Goal: Check status: Check status

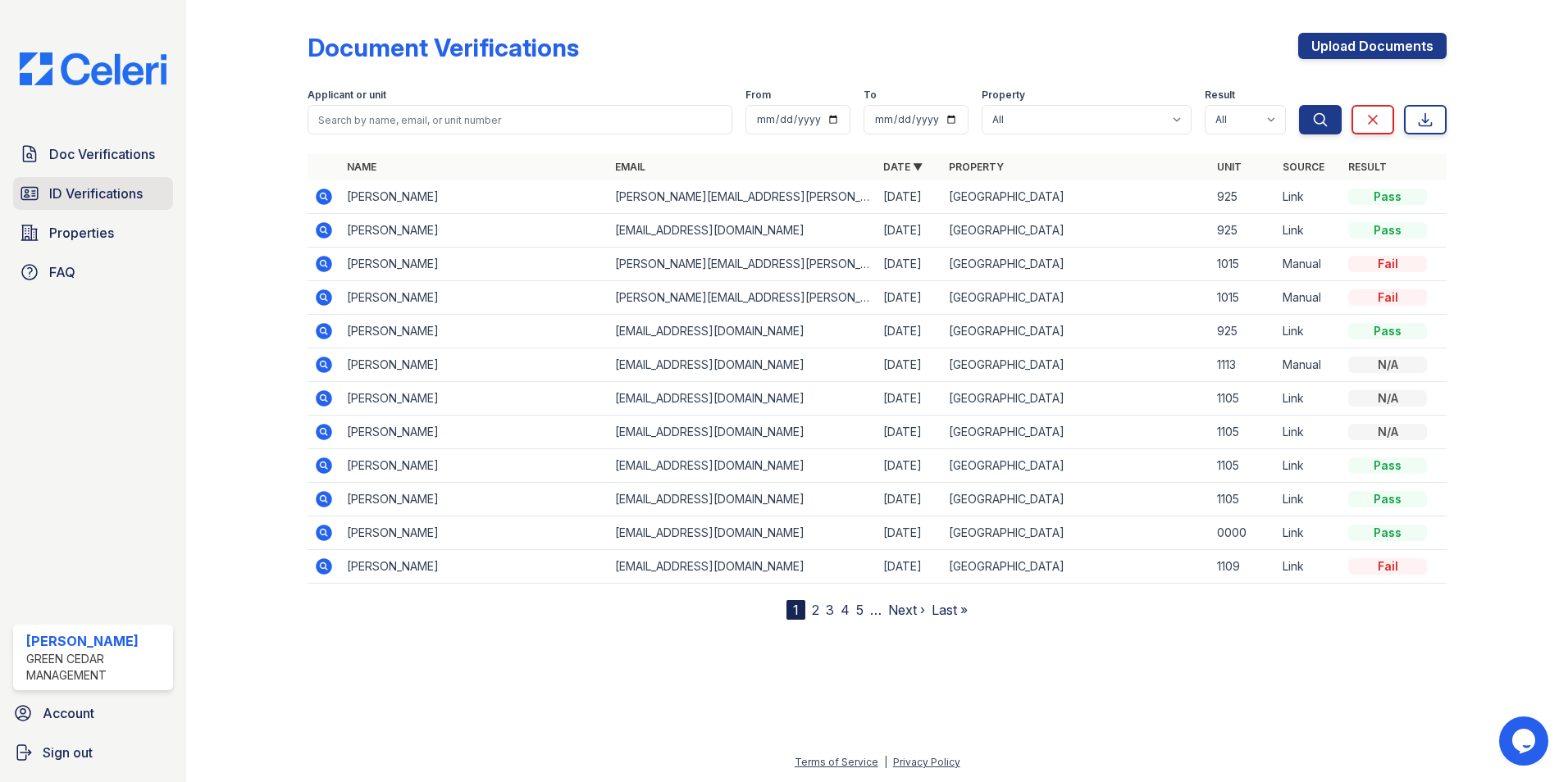
click at [102, 187] on span "ID Verifications" at bounding box center [95, 194] width 93 height 20
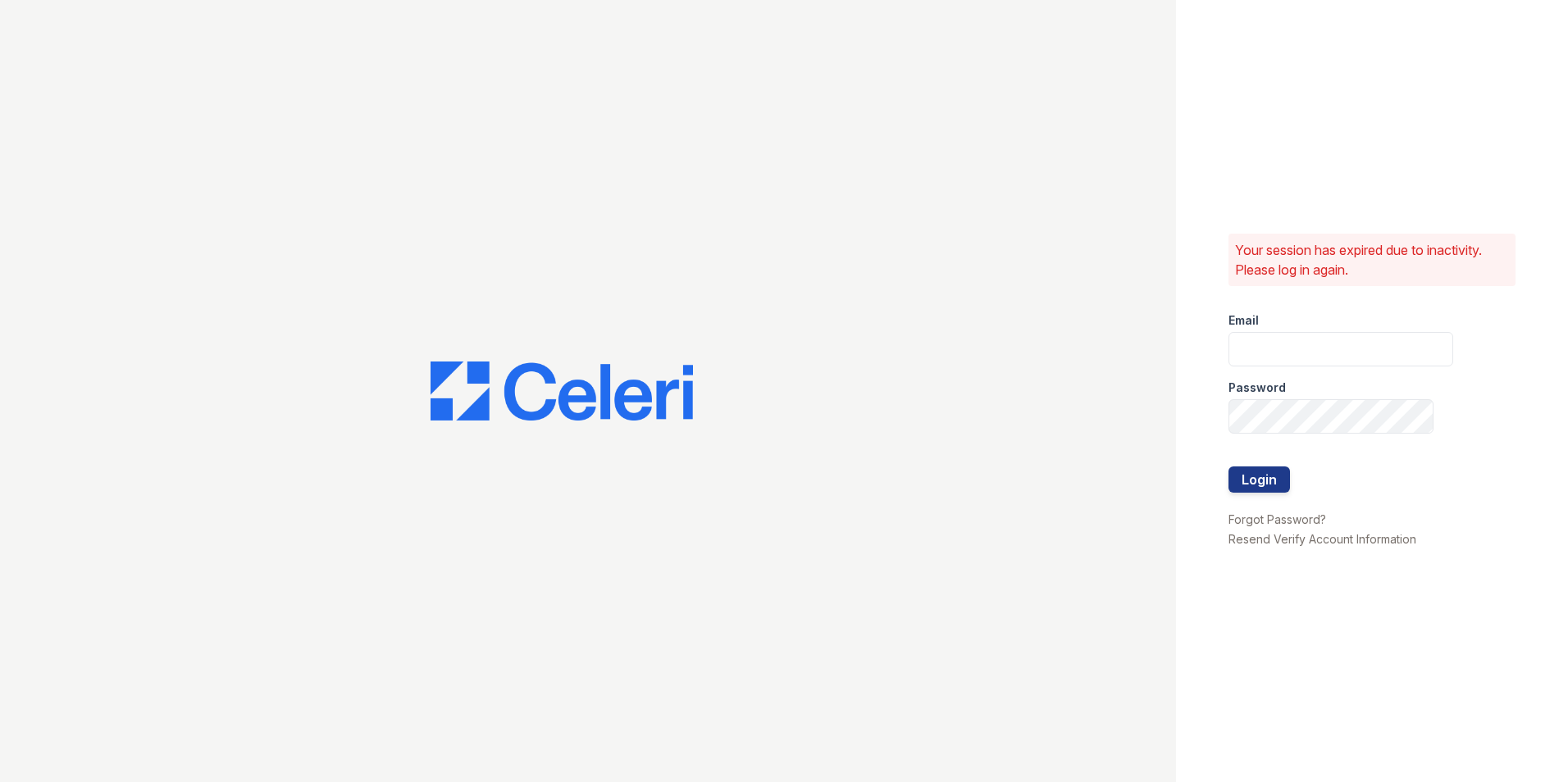
type input "kslimski@corcoran.com"
click at [1241, 476] on button "Login" at bounding box center [1259, 480] width 61 height 27
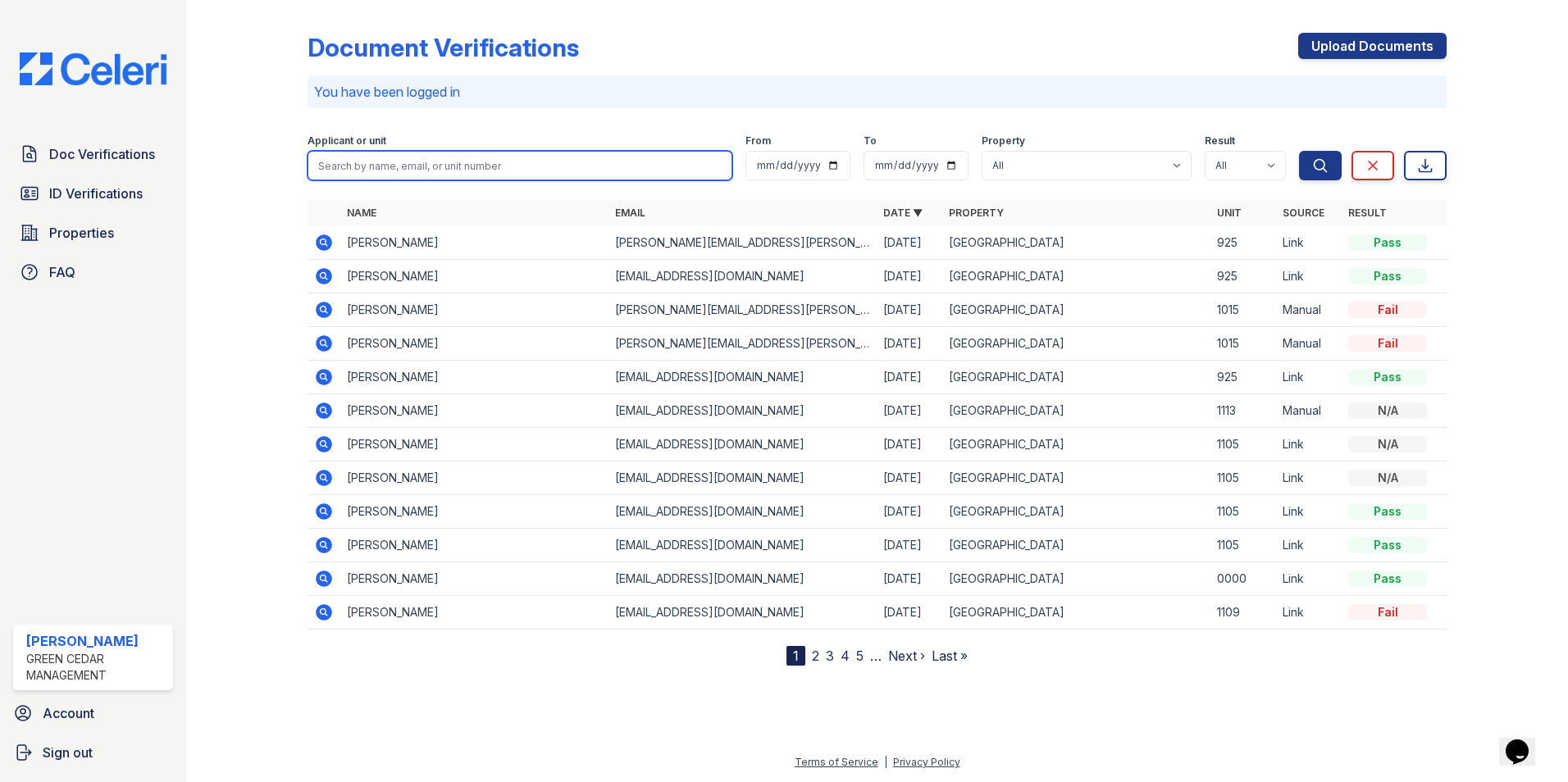
click at [385, 167] on input "search" at bounding box center [520, 165] width 425 height 29
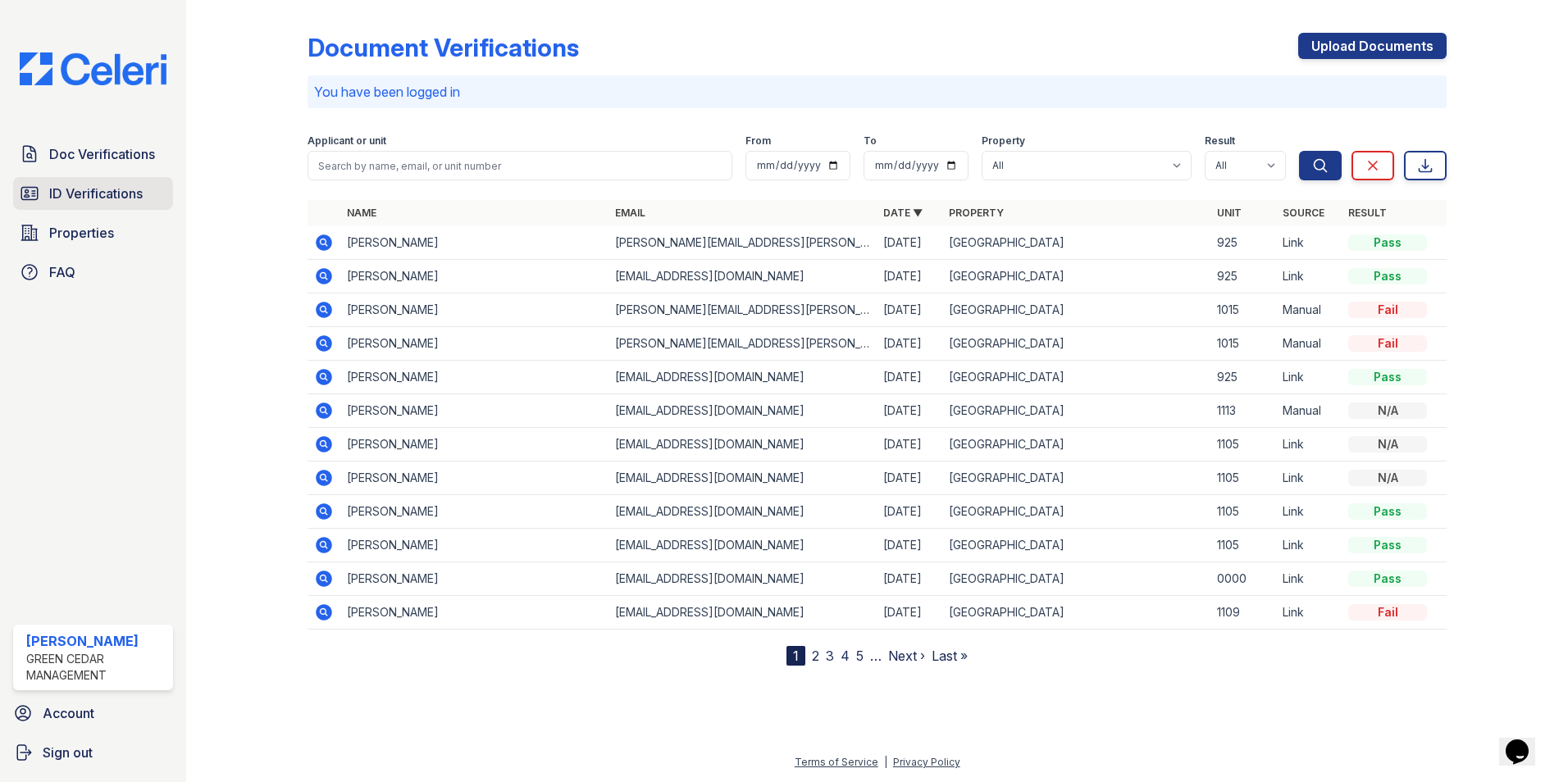
click at [128, 204] on link "ID Verifications" at bounding box center [93, 193] width 160 height 33
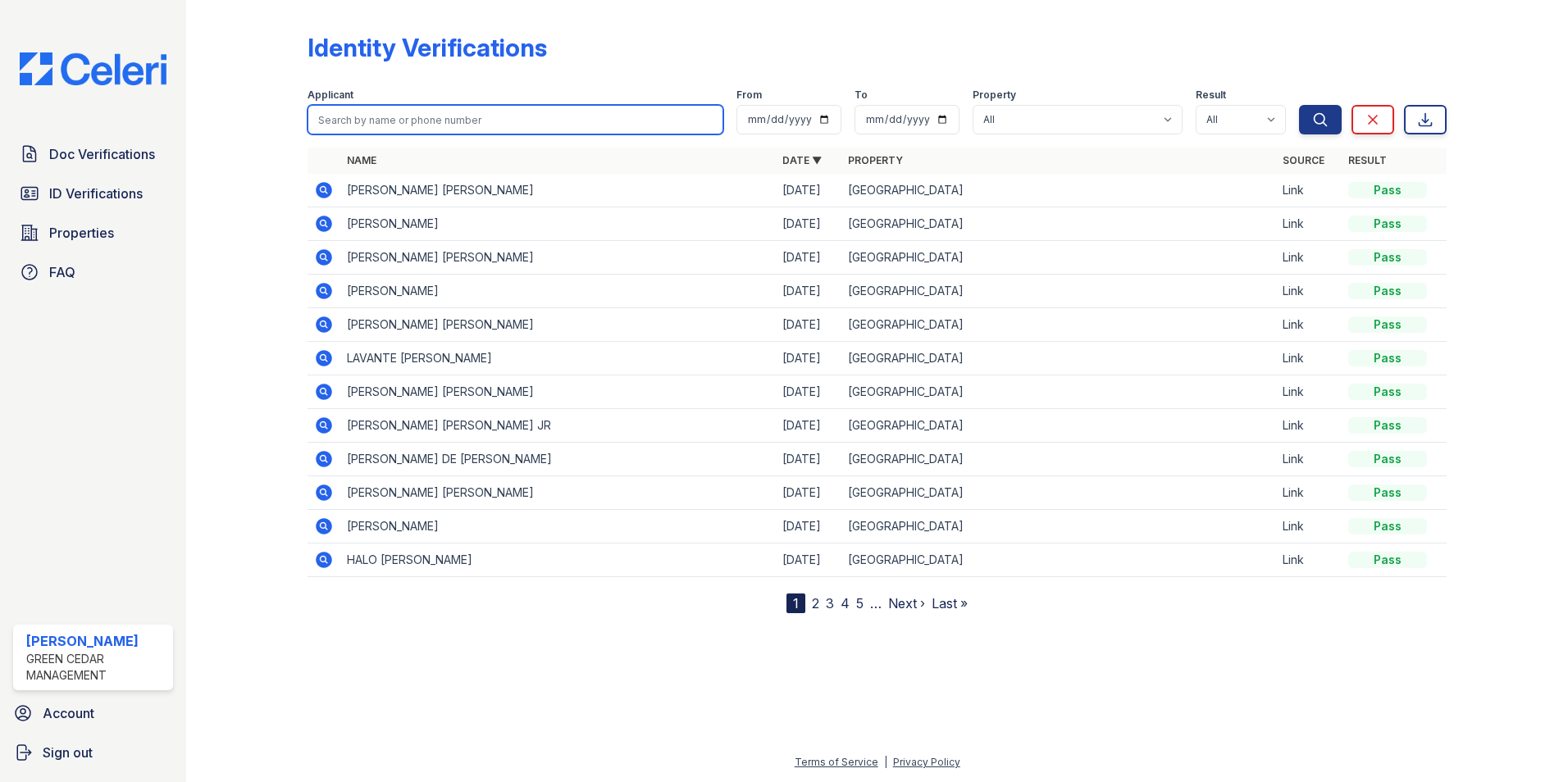
drag, startPoint x: 436, startPoint y: 108, endPoint x: 439, endPoint y: 123, distance: 15.3
click at [435, 116] on input "search" at bounding box center [516, 119] width 416 height 29
click at [1299, 105] on button "Search" at bounding box center [1320, 119] width 43 height 29
type input "howard\"
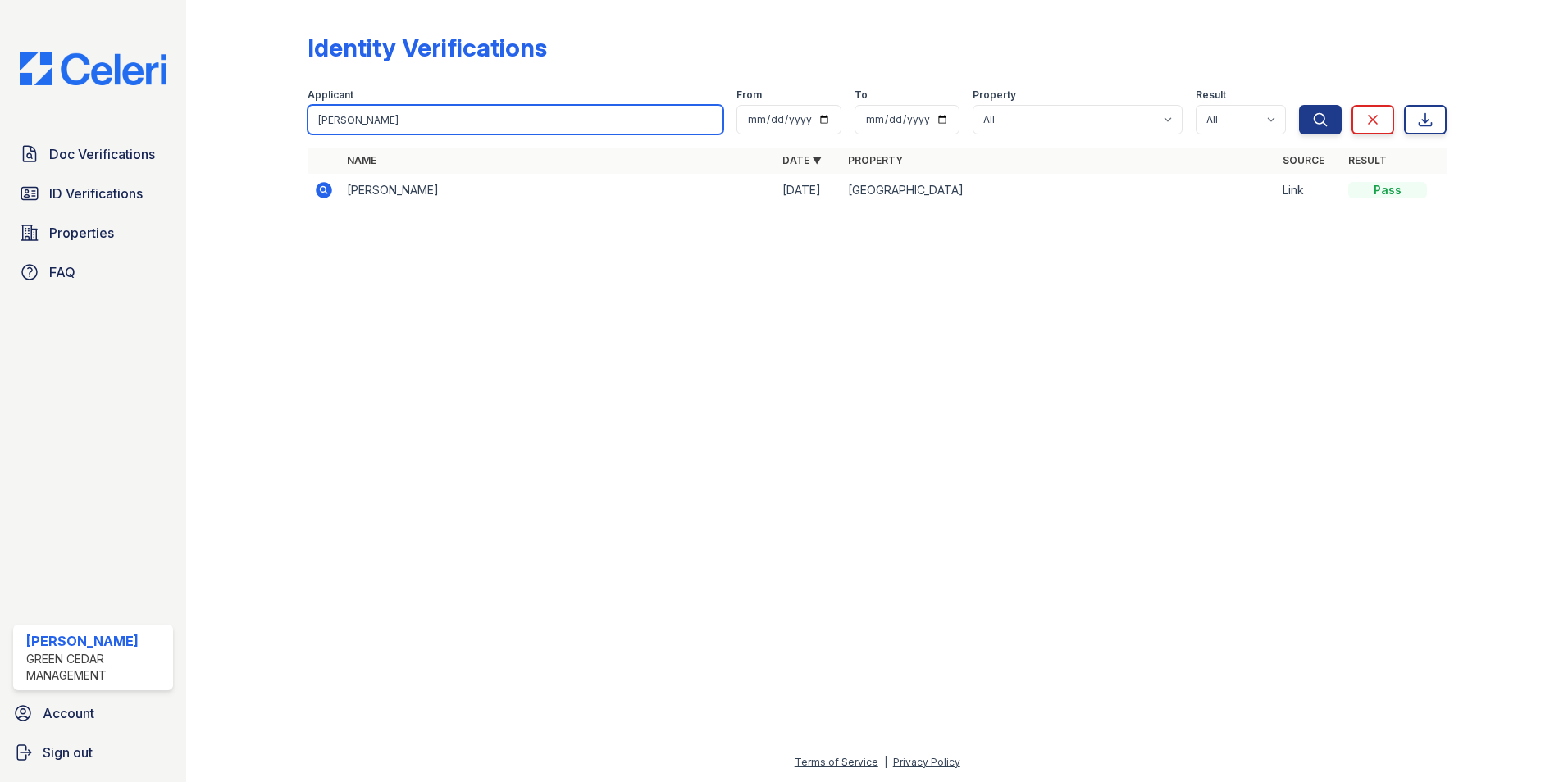
click at [451, 111] on input "howard" at bounding box center [516, 119] width 416 height 29
type input "h"
type input "tykeiana"
click at [1299, 105] on button "Search" at bounding box center [1320, 119] width 43 height 29
type input "t"
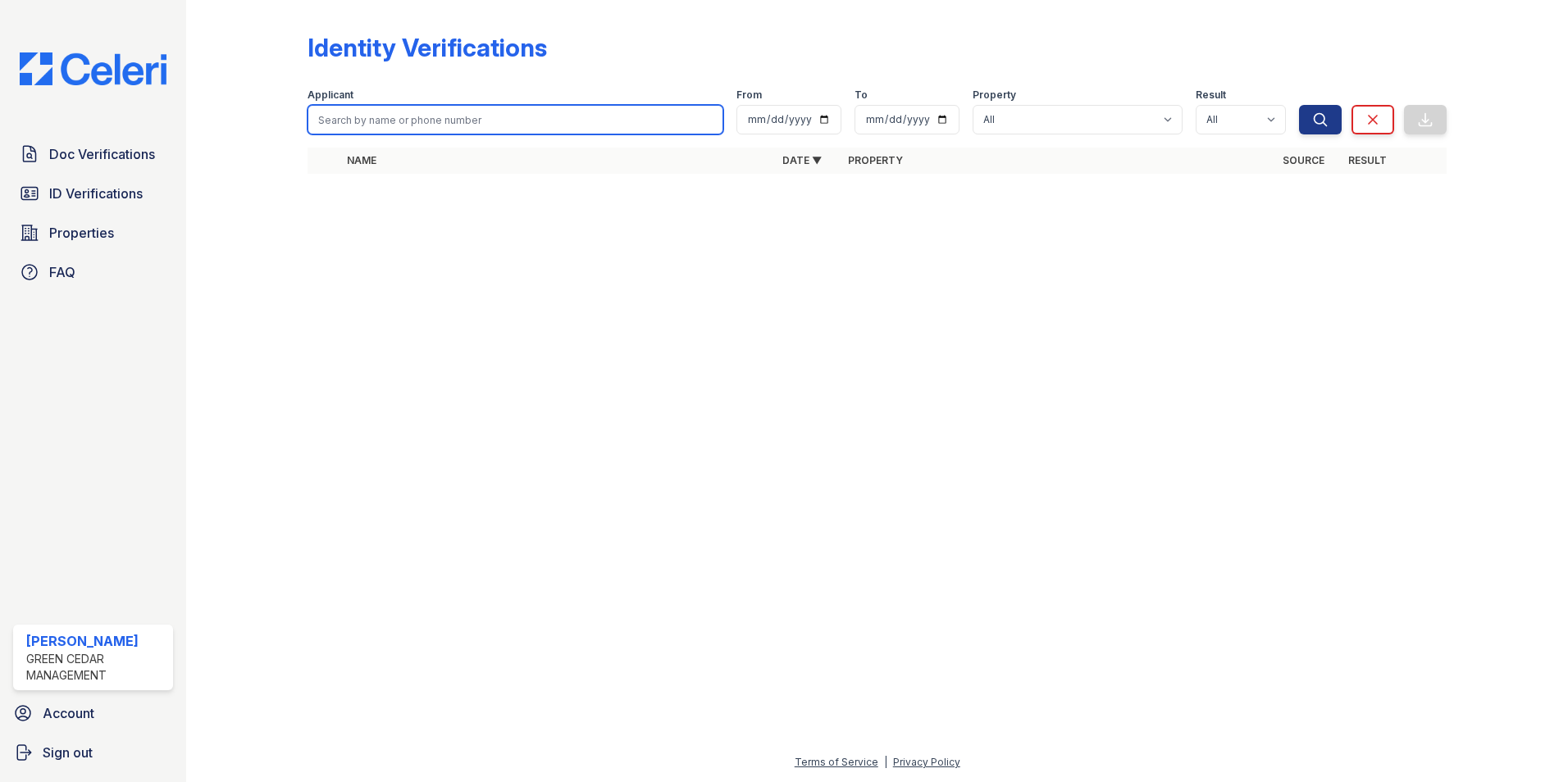
click at [524, 124] on input "search" at bounding box center [516, 119] width 416 height 29
type input "hpward"
click at [1299, 105] on button "Search" at bounding box center [1320, 119] width 43 height 29
type input "howard"
click at [1299, 105] on button "Search" at bounding box center [1320, 119] width 43 height 29
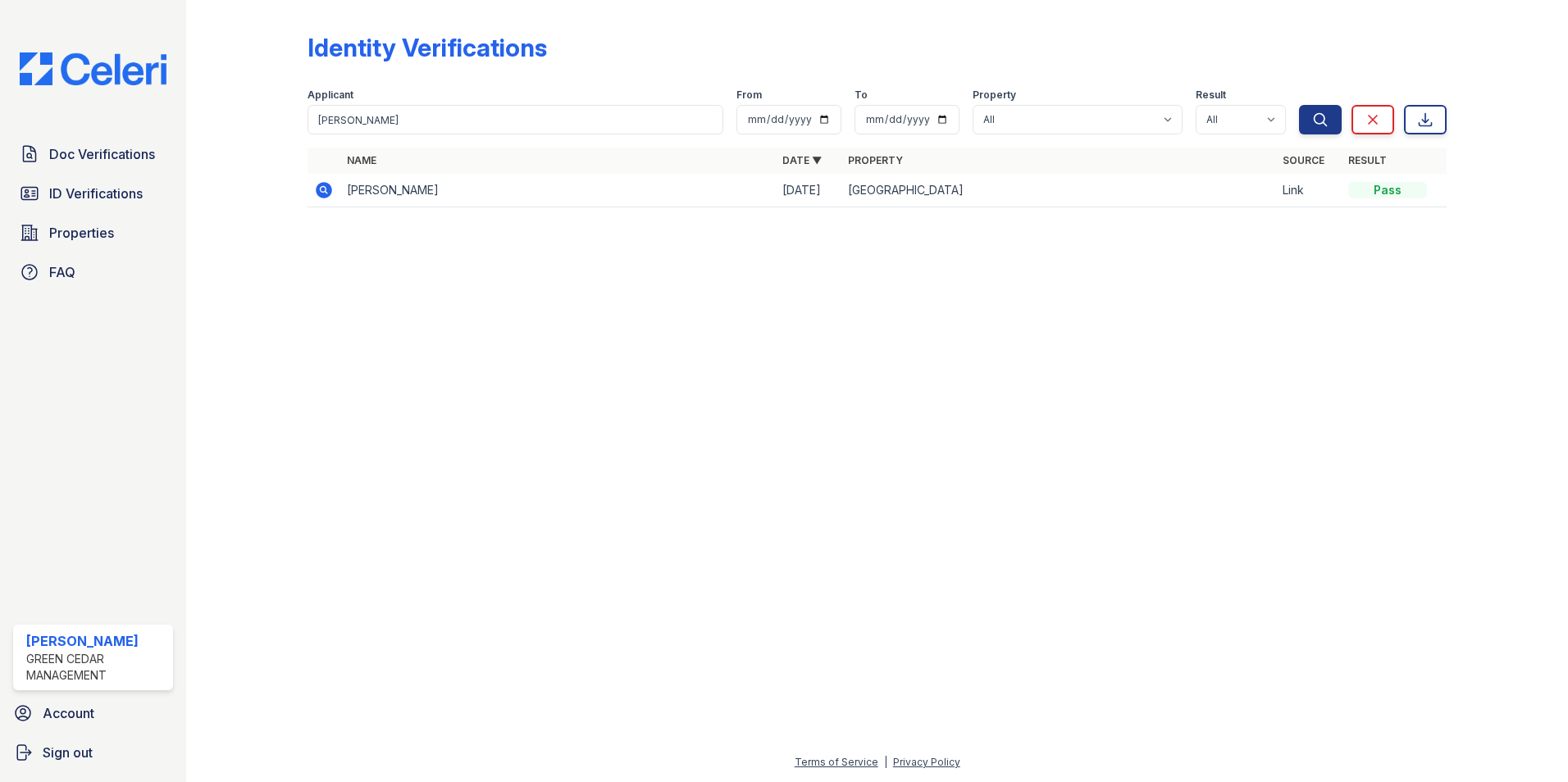
click at [476, 196] on td "HOWARD A WALTERS" at bounding box center [558, 191] width 436 height 34
click at [412, 195] on td "HOWARD A WALTERS" at bounding box center [558, 191] width 436 height 34
click at [326, 186] on icon at bounding box center [324, 190] width 16 height 16
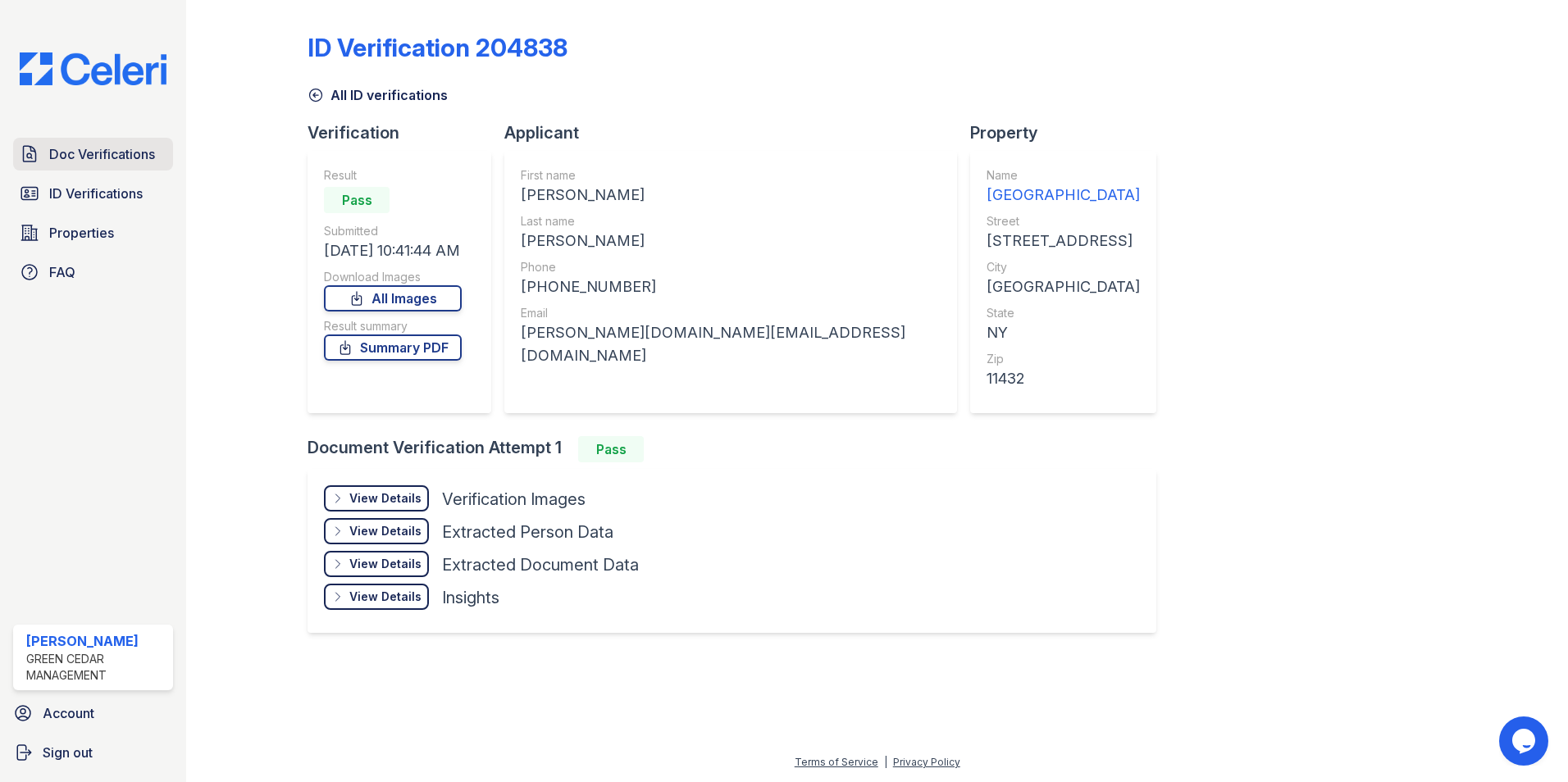
click at [68, 192] on span "ID Verifications" at bounding box center [95, 194] width 93 height 20
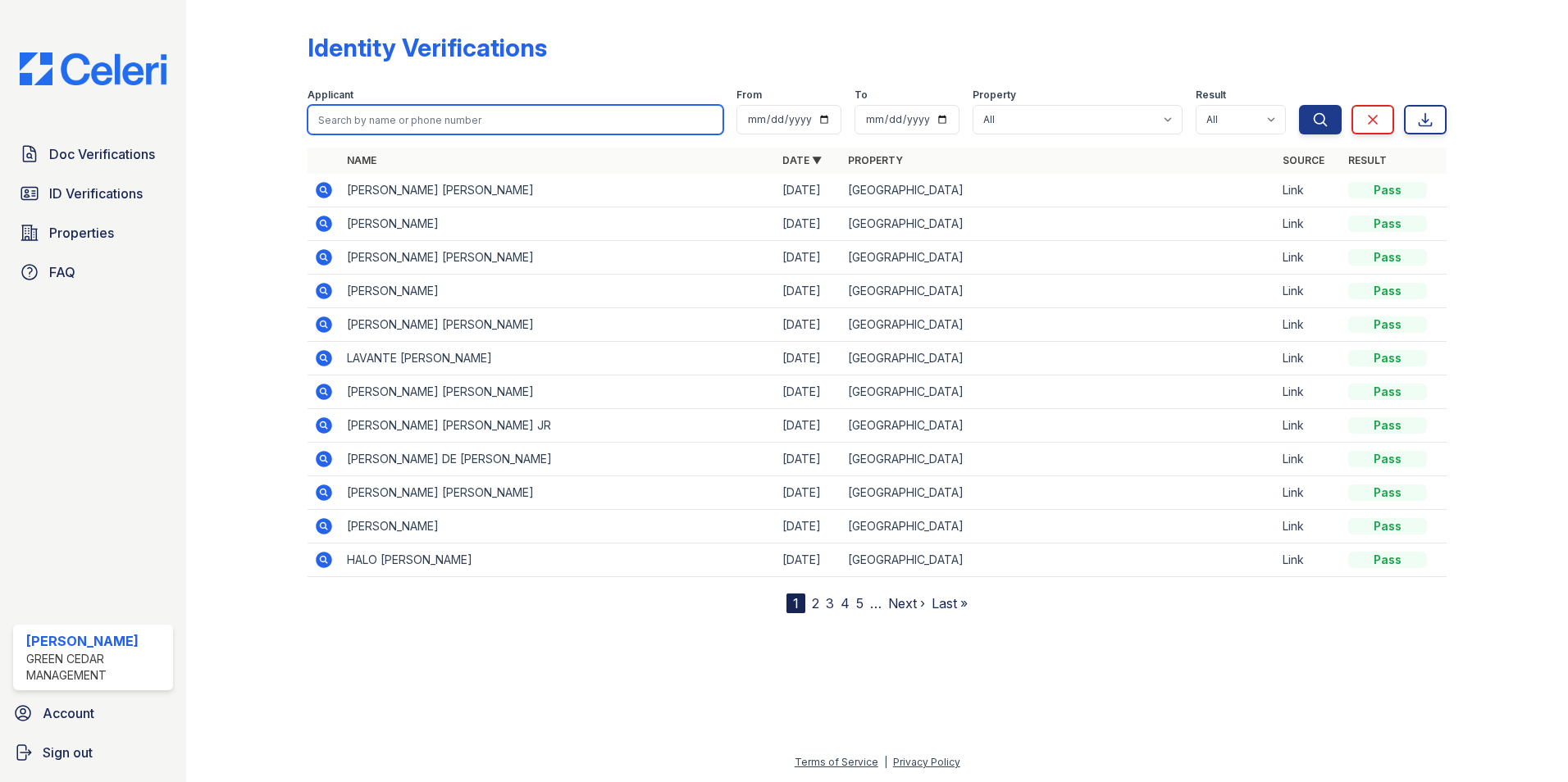
click at [367, 132] on input "search" at bounding box center [516, 119] width 416 height 29
type input "[PERSON_NAME]"
click at [1299, 105] on button "Search" at bounding box center [1320, 119] width 43 height 29
